Goal: Find specific page/section: Find specific page/section

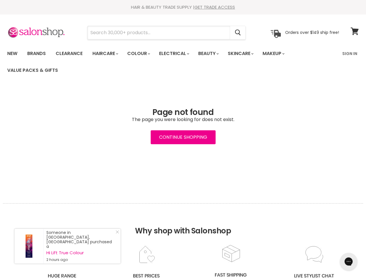
click at [159, 33] on input "Search" at bounding box center [159, 32] width 143 height 13
click at [238, 33] on icon "Search" at bounding box center [238, 33] width 6 height 6
click at [107, 54] on link "Haircare" at bounding box center [105, 54] width 34 height 12
click at [159, 33] on input "Search" at bounding box center [159, 32] width 143 height 13
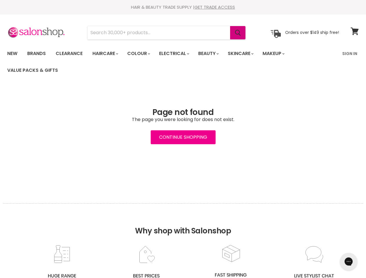
click at [238, 33] on icon "Search" at bounding box center [238, 33] width 6 height 6
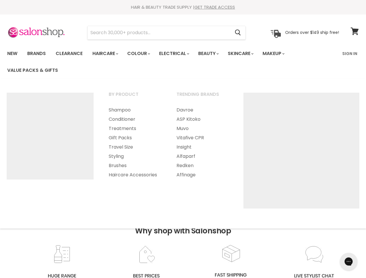
click at [107, 54] on link "Haircare" at bounding box center [105, 54] width 34 height 12
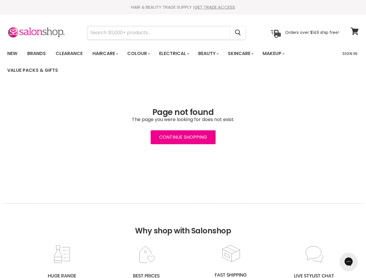
click at [159, 33] on input "Search" at bounding box center [159, 32] width 143 height 13
click at [238, 33] on icon "Search" at bounding box center [238, 33] width 6 height 6
click at [107, 54] on link "Haircare" at bounding box center [105, 54] width 34 height 12
